Goal: Information Seeking & Learning: Learn about a topic

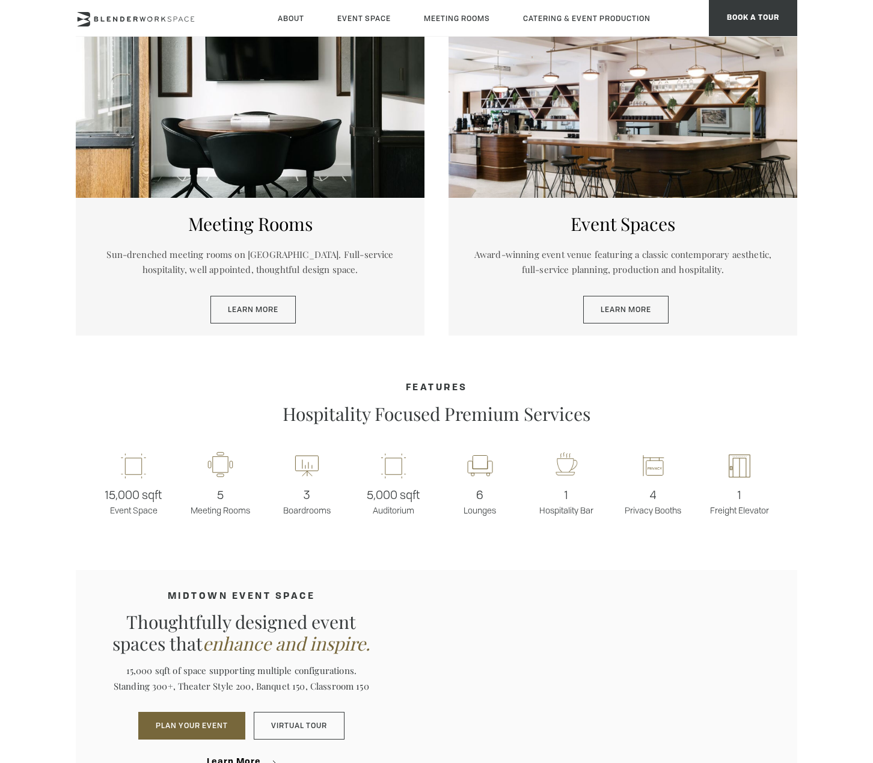
scroll to position [371, 0]
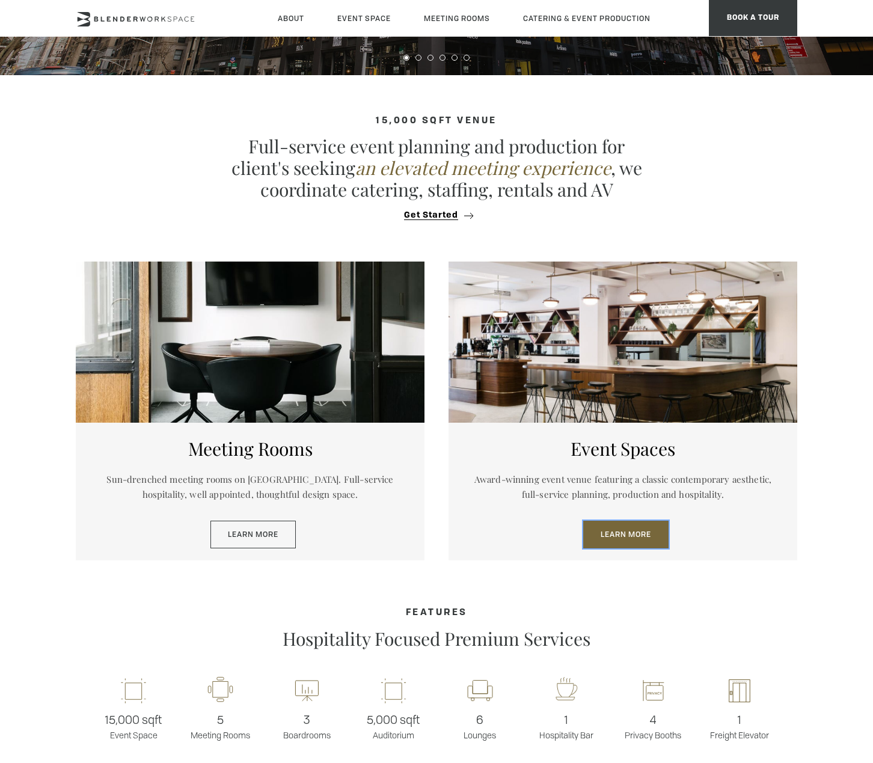
click at [618, 535] on link "Learn More" at bounding box center [625, 534] width 85 height 28
click at [257, 531] on link "Learn More" at bounding box center [252, 534] width 85 height 28
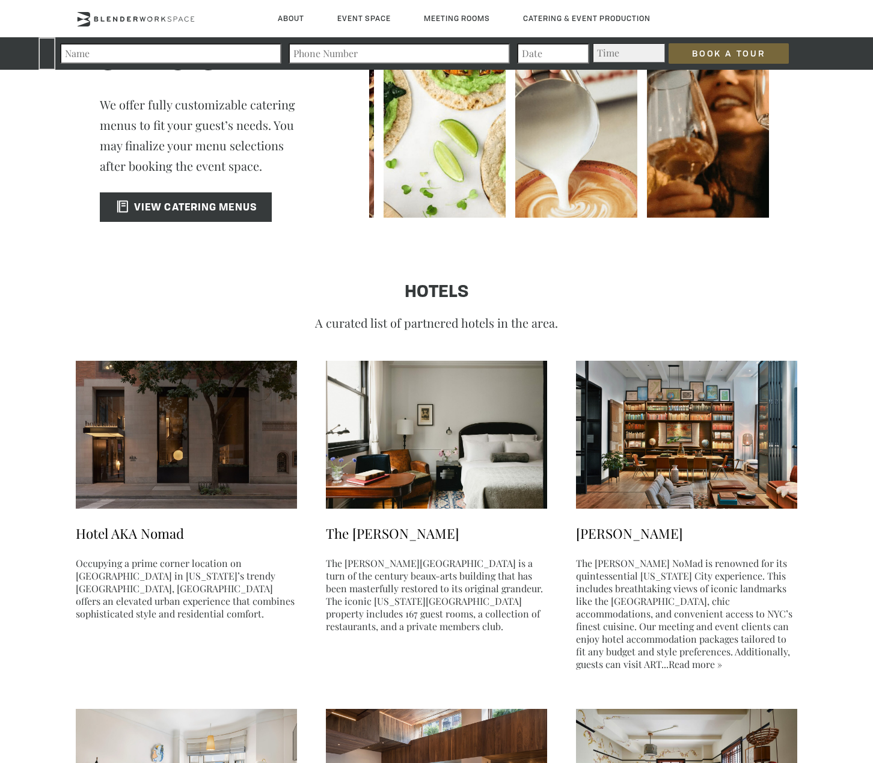
scroll to position [1577, 0]
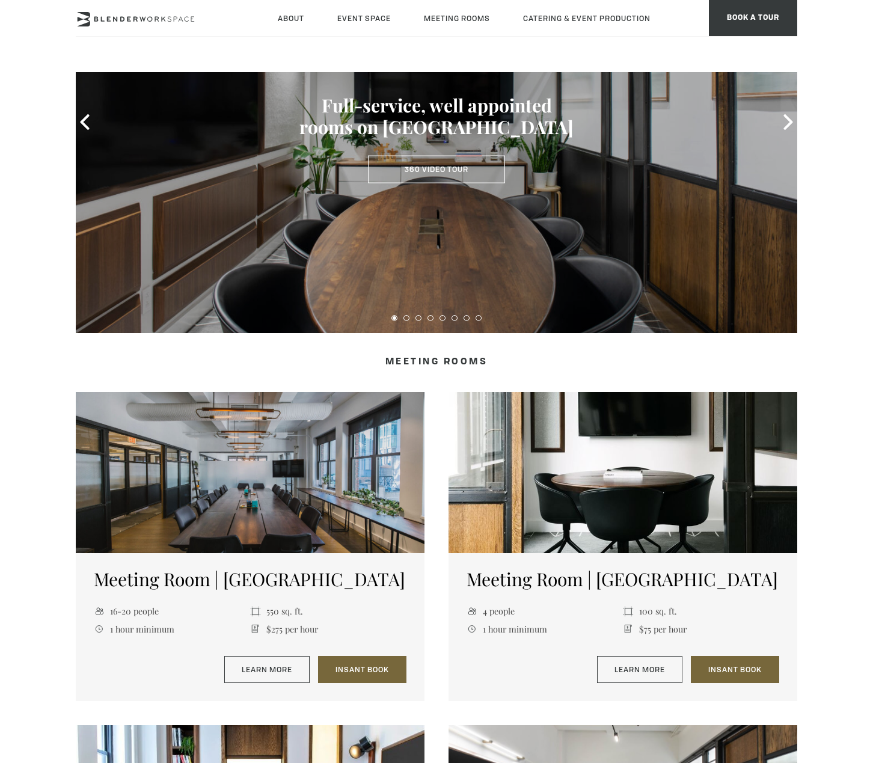
scroll to position [170, 0]
